Goal: Task Accomplishment & Management: Manage account settings

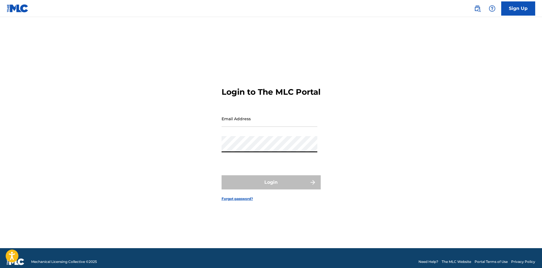
type input "[EMAIL_ADDRESS][DOMAIN_NAME]"
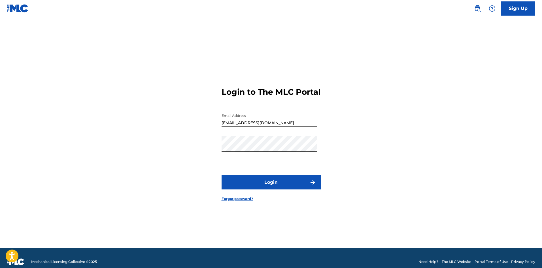
click at [262, 182] on button "Login" at bounding box center [271, 182] width 99 height 14
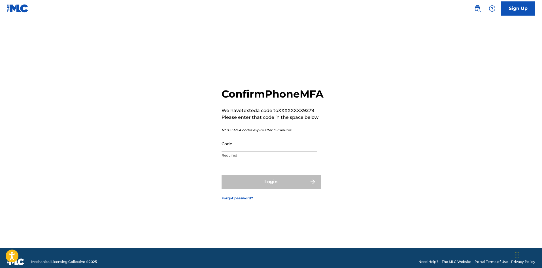
click at [271, 152] on input "Code" at bounding box center [270, 144] width 96 height 16
click at [258, 149] on input "Code" at bounding box center [270, 144] width 96 height 16
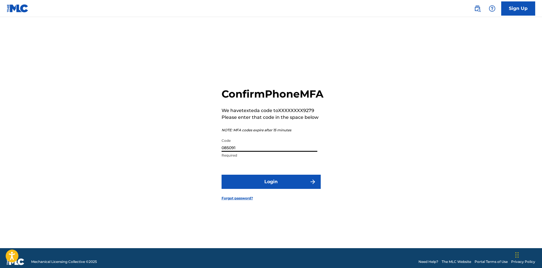
type input "085091"
click at [222, 175] on button "Login" at bounding box center [271, 182] width 99 height 14
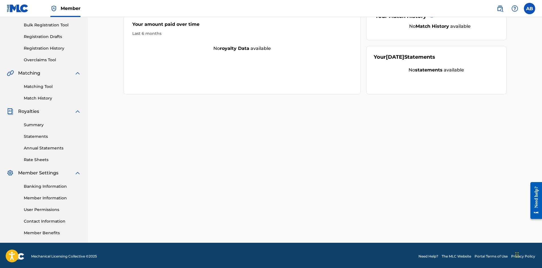
scroll to position [84, 0]
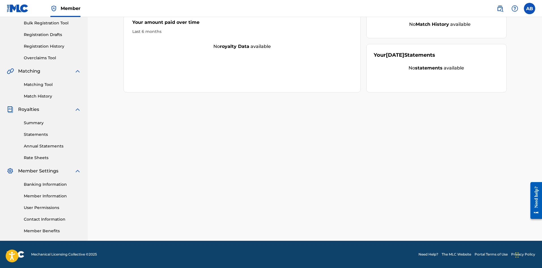
click at [41, 122] on link "Summary" at bounding box center [52, 123] width 57 height 6
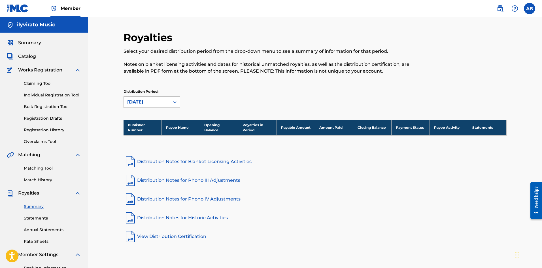
click at [156, 106] on div "[DATE]" at bounding box center [147, 102] width 46 height 11
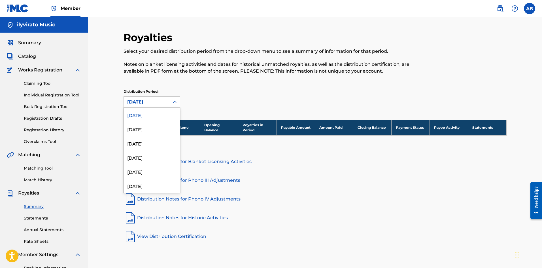
click at [147, 106] on div "53 results available. Use Up and Down to choose options, press Enter to select …" at bounding box center [152, 101] width 57 height 11
click at [43, 216] on link "Statements" at bounding box center [52, 218] width 57 height 6
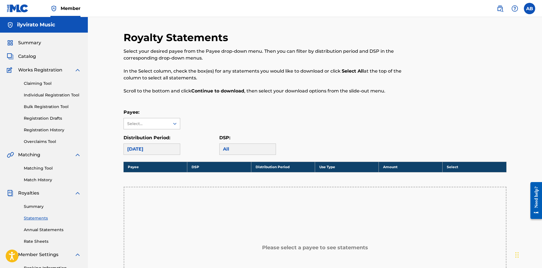
click at [158, 124] on div "Select..." at bounding box center [146, 124] width 39 height 6
click at [170, 126] on div at bounding box center [175, 123] width 10 height 11
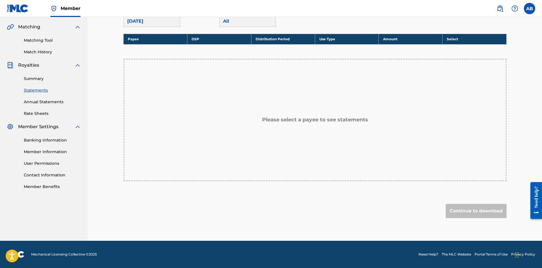
click at [469, 206] on div "Continue to download" at bounding box center [476, 211] width 61 height 14
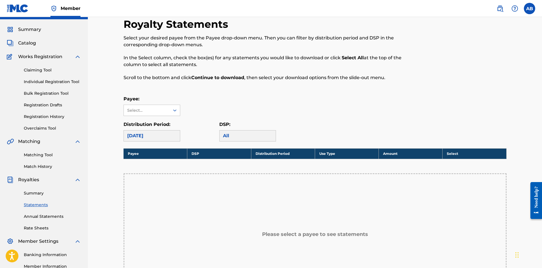
scroll to position [0, 0]
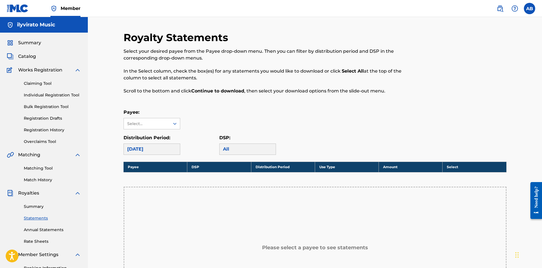
click at [47, 43] on div "Summary" at bounding box center [44, 42] width 74 height 7
click at [34, 42] on span "Summary" at bounding box center [29, 42] width 23 height 7
